Goal: Task Accomplishment & Management: Manage account settings

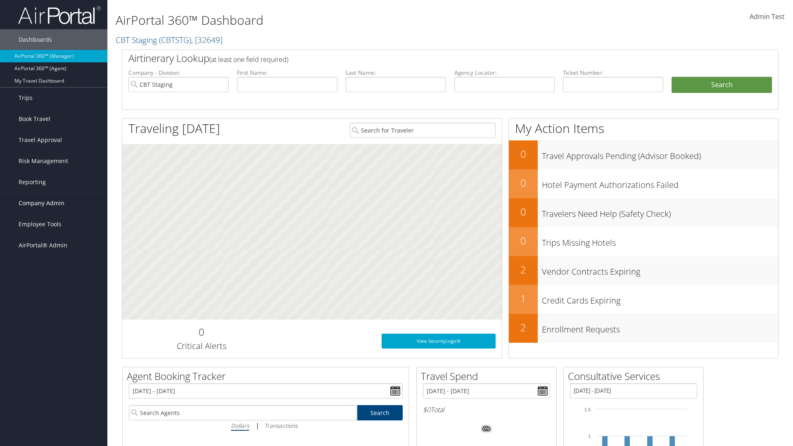
click at [54, 203] on span "Company Admin" at bounding box center [42, 203] width 46 height 21
click at [54, 269] on link "Vendor Contracts" at bounding box center [53, 269] width 107 height 12
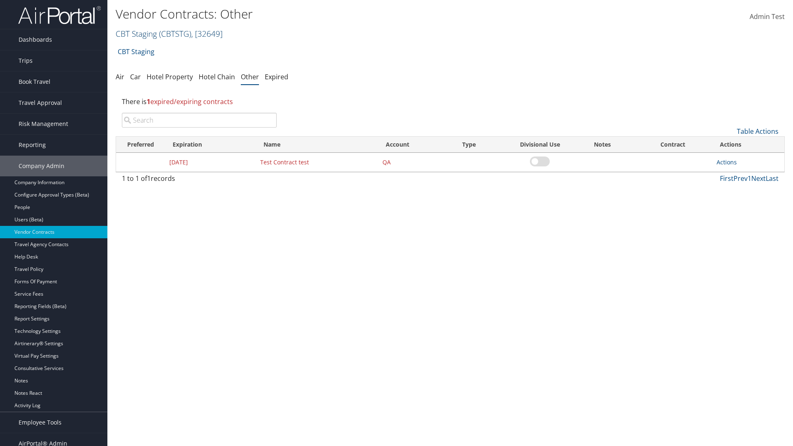
click at [136, 33] on link "CBT Staging ( CBTSTG ) , [ 32649 ]" at bounding box center [169, 33] width 107 height 11
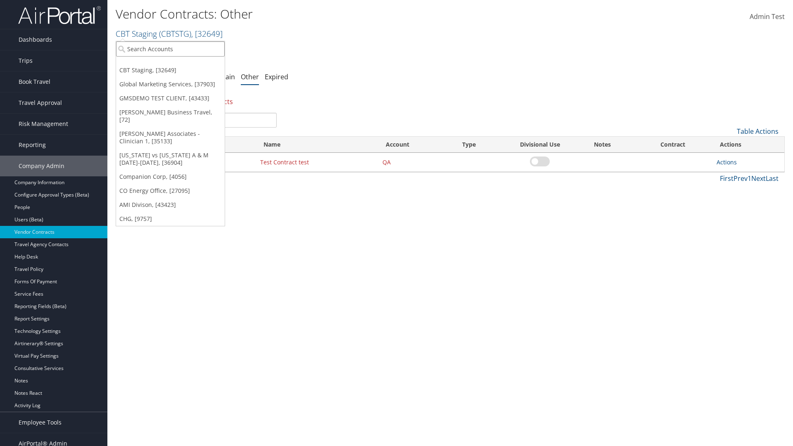
click at [170, 49] on input "search" at bounding box center [170, 48] width 109 height 15
type input "Global Marketing Services"
click at [178, 64] on div "Global Marketing Services (301946), [37903]" at bounding box center [177, 63] width 133 height 7
